Goal: Task Accomplishment & Management: Use online tool/utility

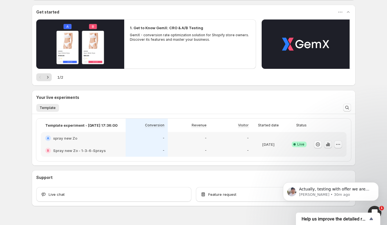
click at [329, 146] on icon "button" at bounding box center [329, 144] width 1 height 3
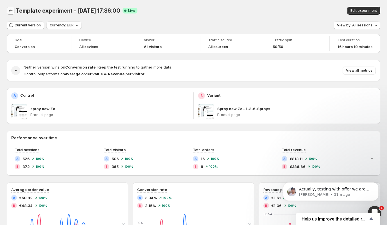
click at [11, 11] on icon "Back" at bounding box center [11, 10] width 4 height 3
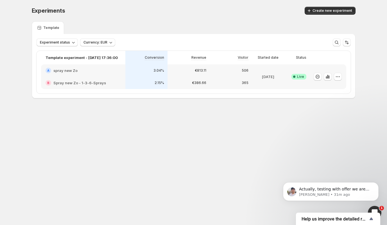
click at [20, 39] on div "Experiments. This page is ready Experiments Create new experiment Template Expe…" at bounding box center [193, 64] width 387 height 129
click at [42, 41] on span "Experiment status" at bounding box center [55, 42] width 30 height 5
click at [67, 114] on div "Experiments. This page is ready Experiments Create new experiment Template Expe…" at bounding box center [194, 64] width 338 height 129
